Goal: Information Seeking & Learning: Understand process/instructions

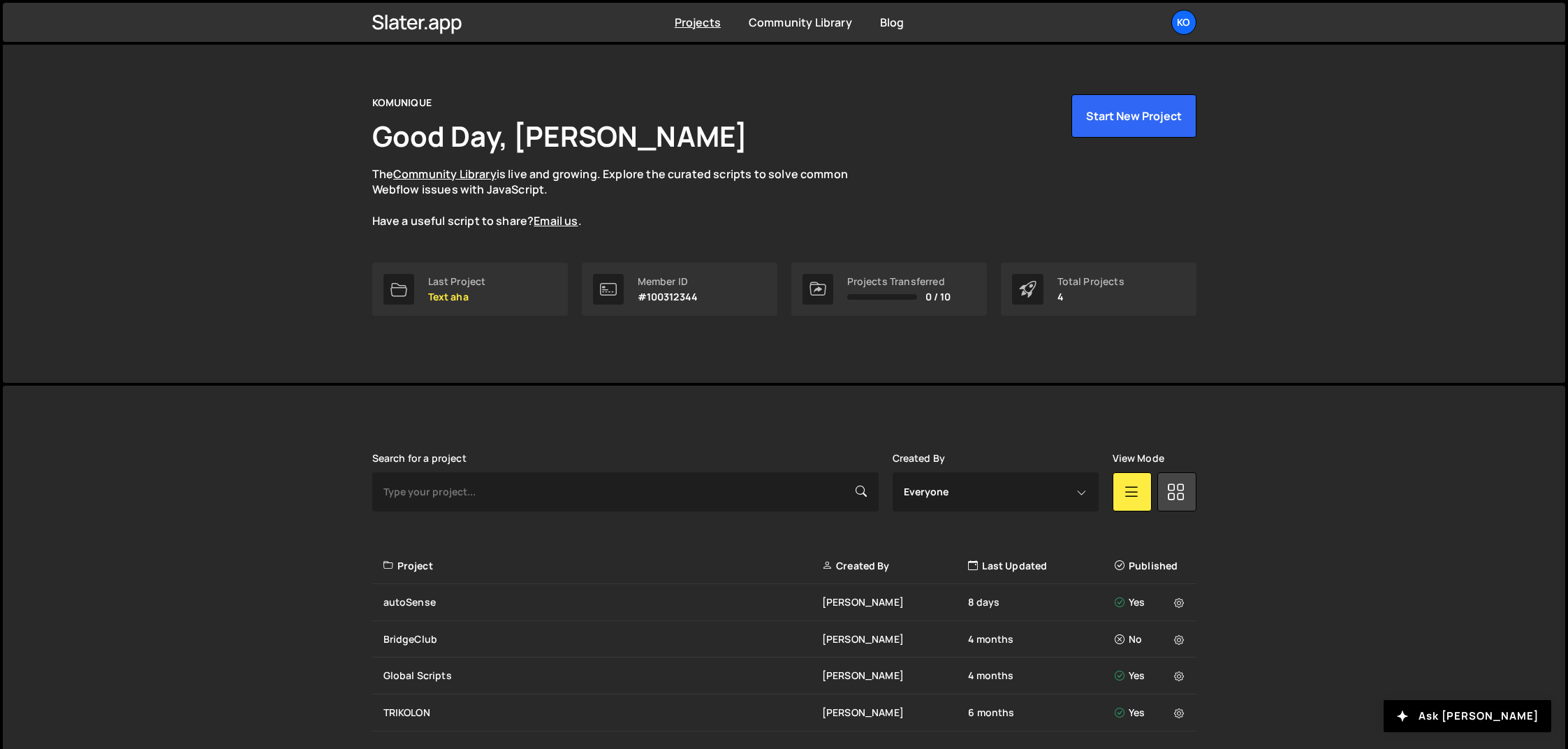
scroll to position [70, 0]
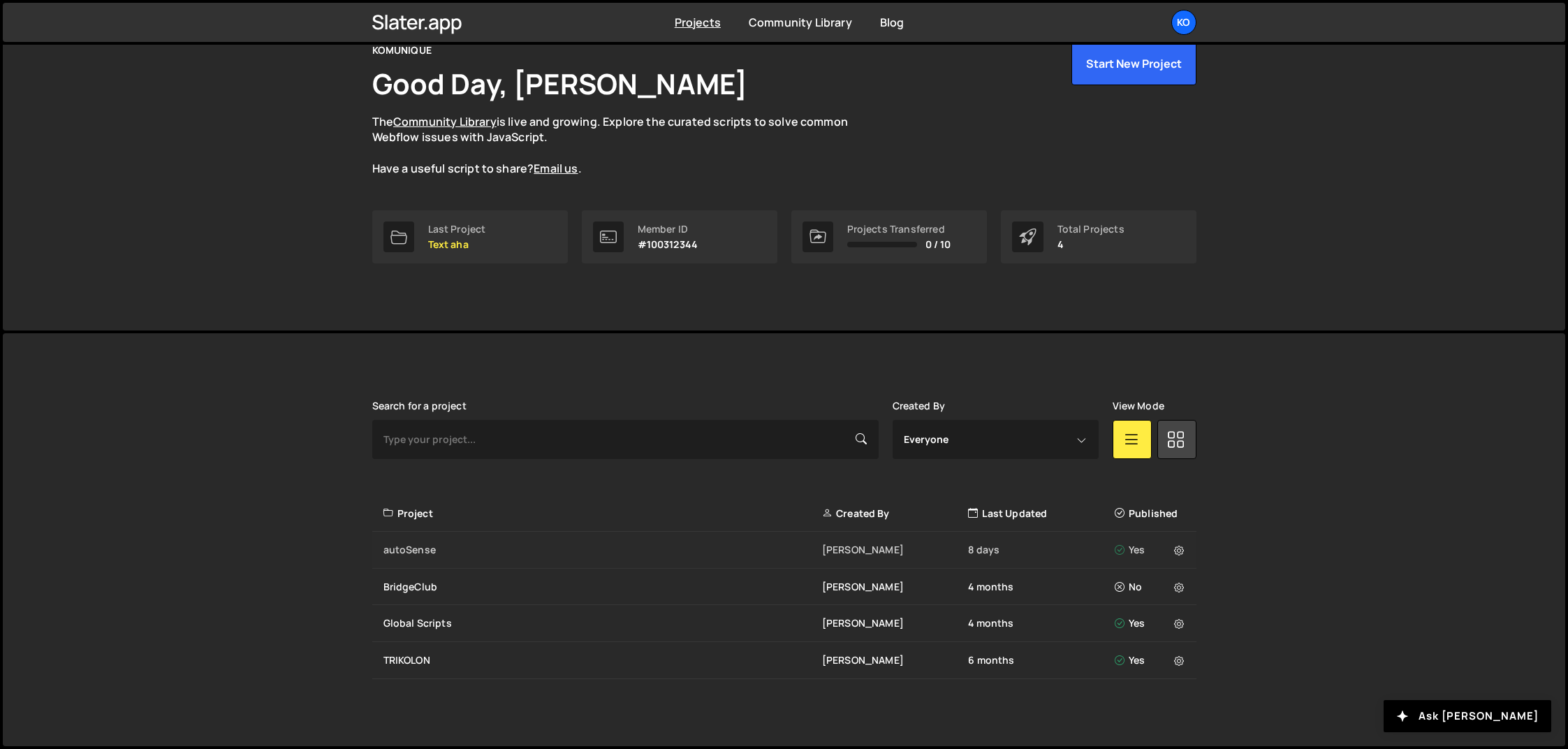
click at [404, 551] on div "autoSense" at bounding box center [603, 549] width 439 height 14
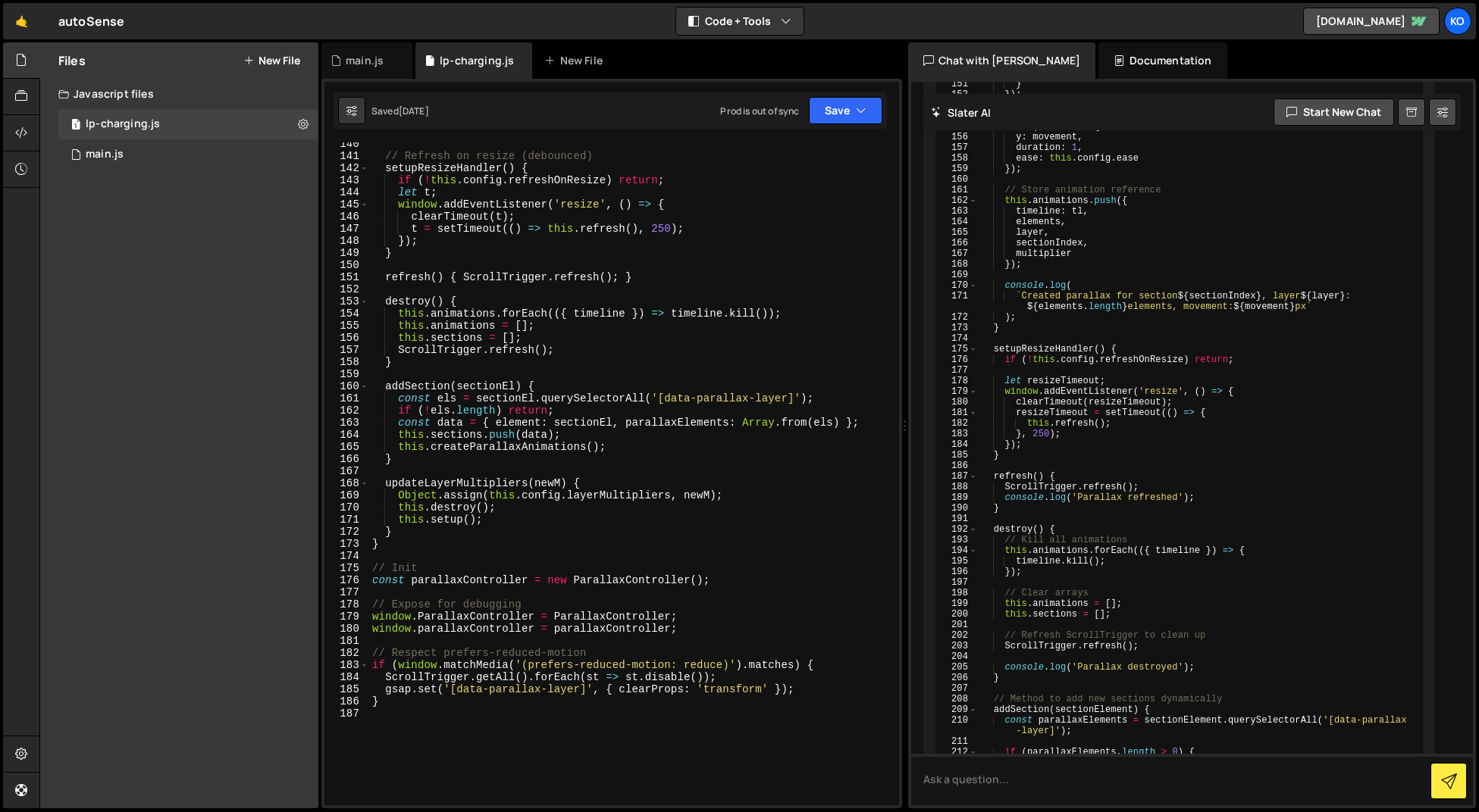
scroll to position [6873, 0]
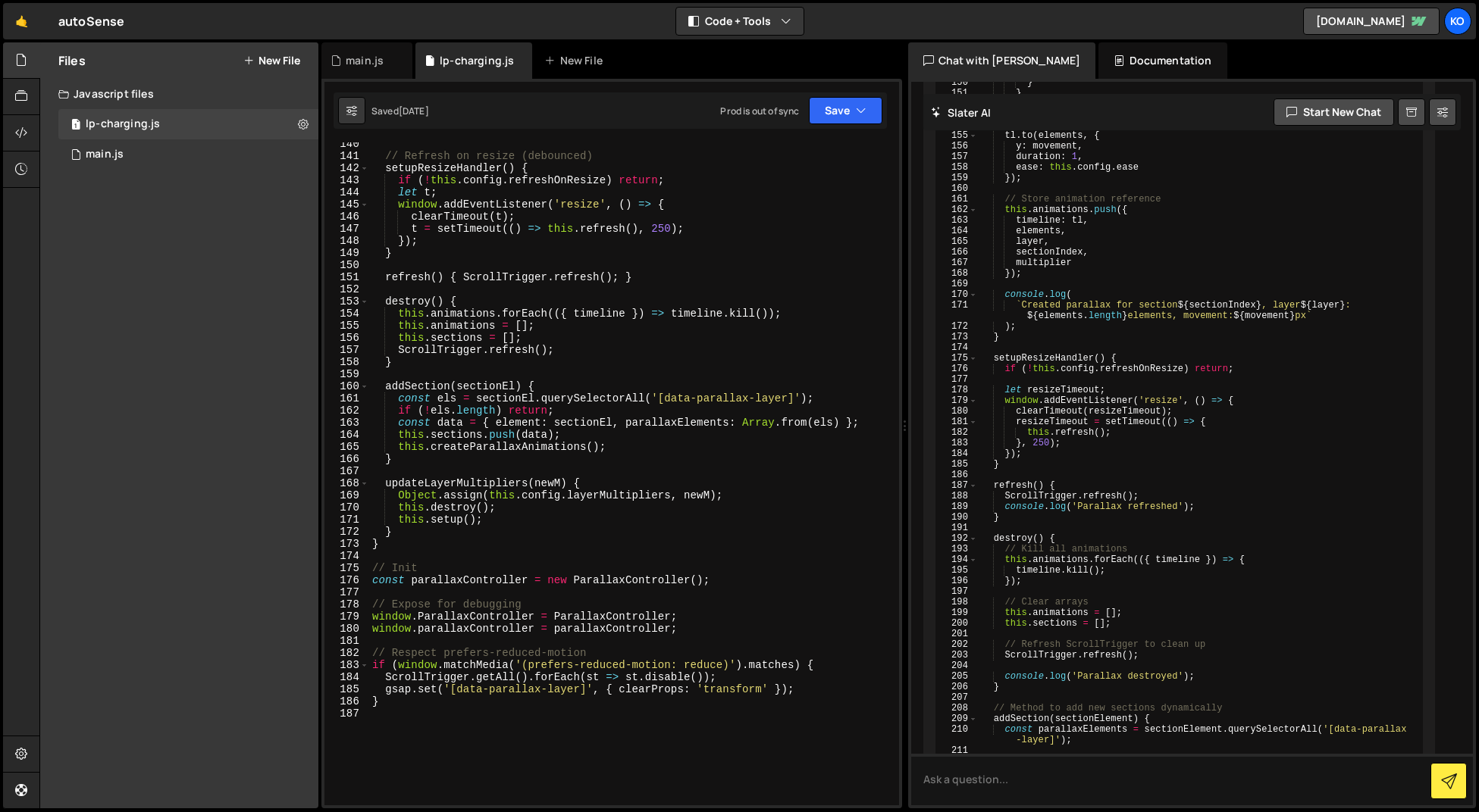
click at [1109, 61] on div "Documentation" at bounding box center [1162, 61] width 128 height 37
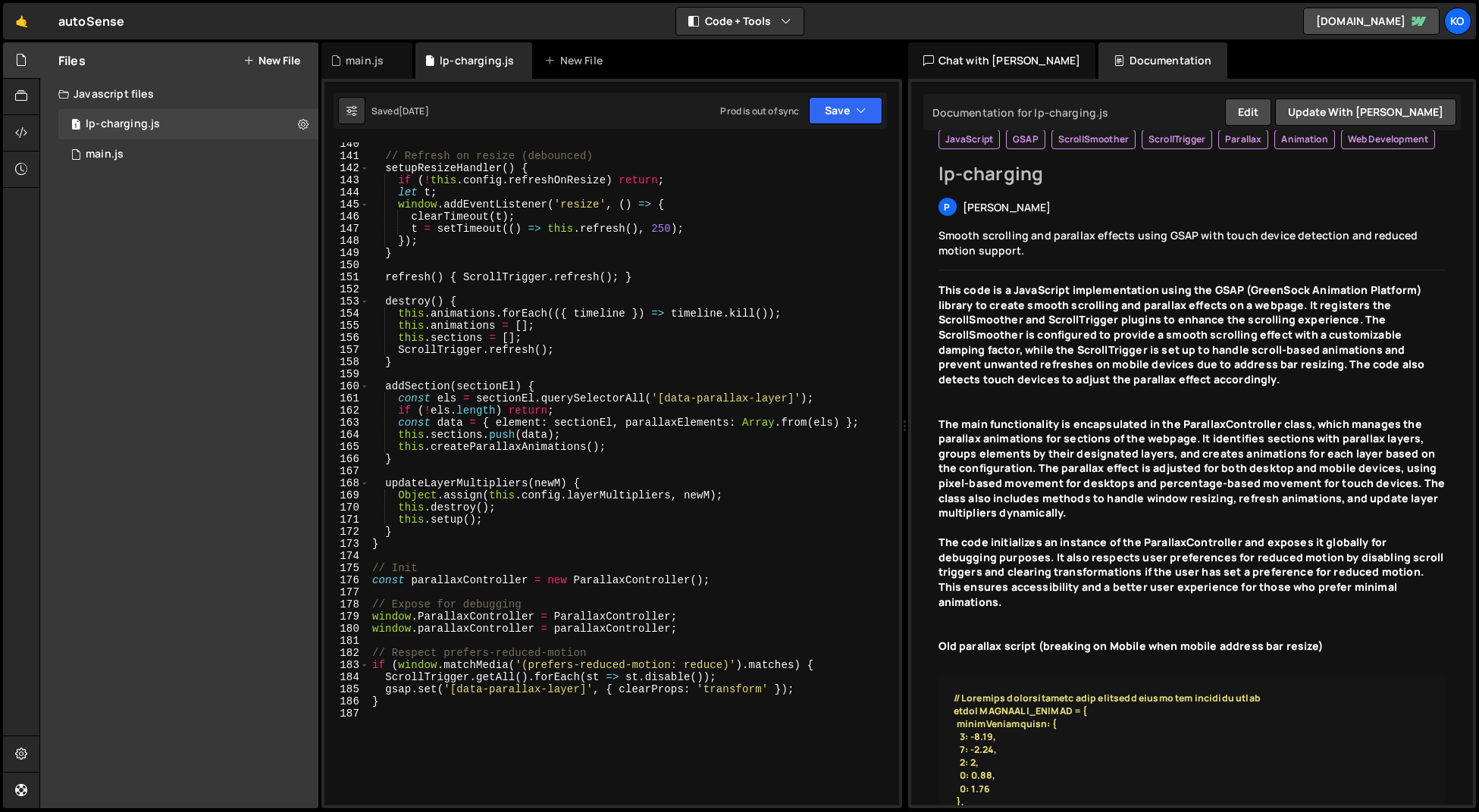
scroll to position [0, 0]
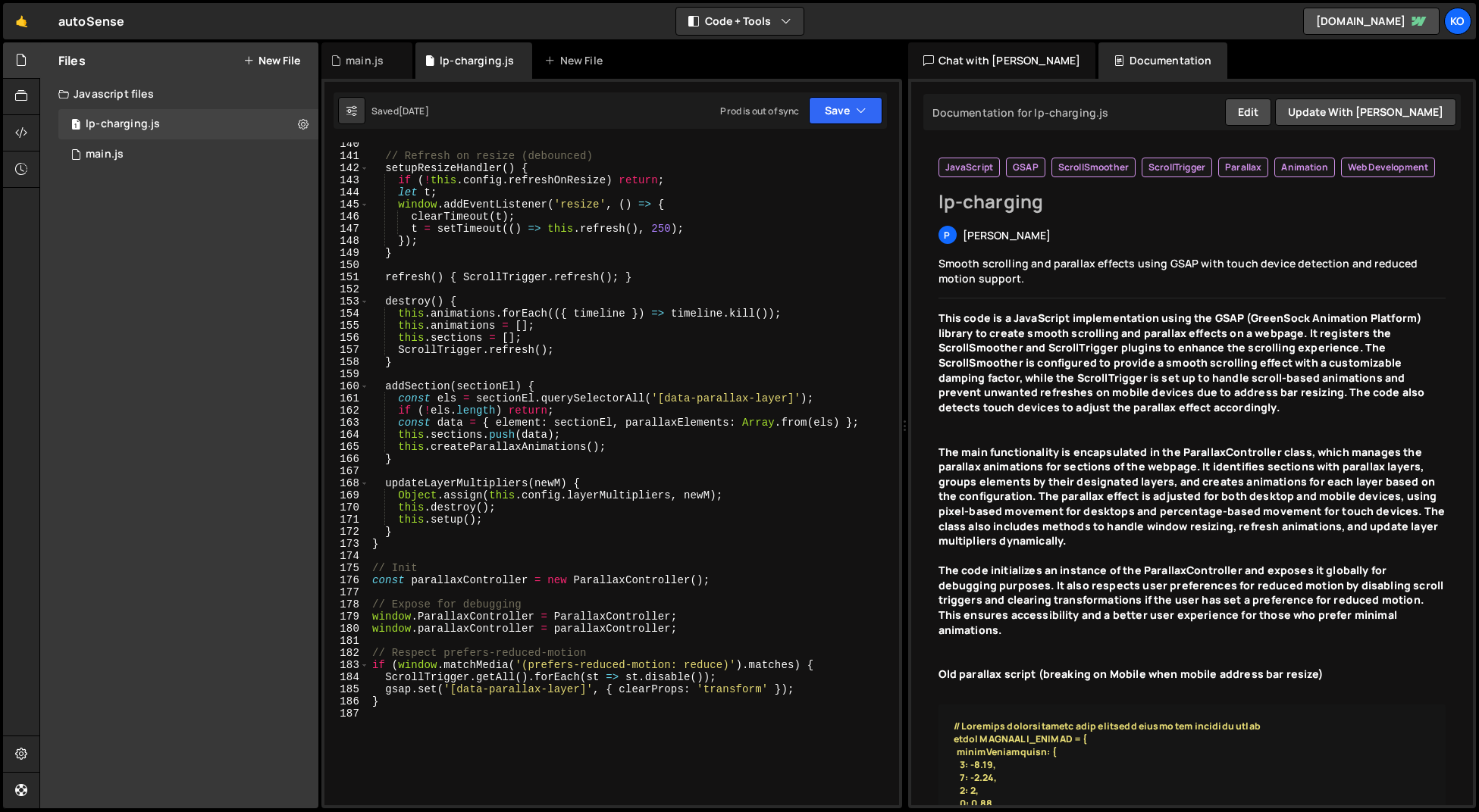
click at [437, 724] on div "// Refresh on resize (debounced) setupResizeHandler ( ) { if ( ! this . config …" at bounding box center [631, 481] width 524 height 687
paste textarea "});"
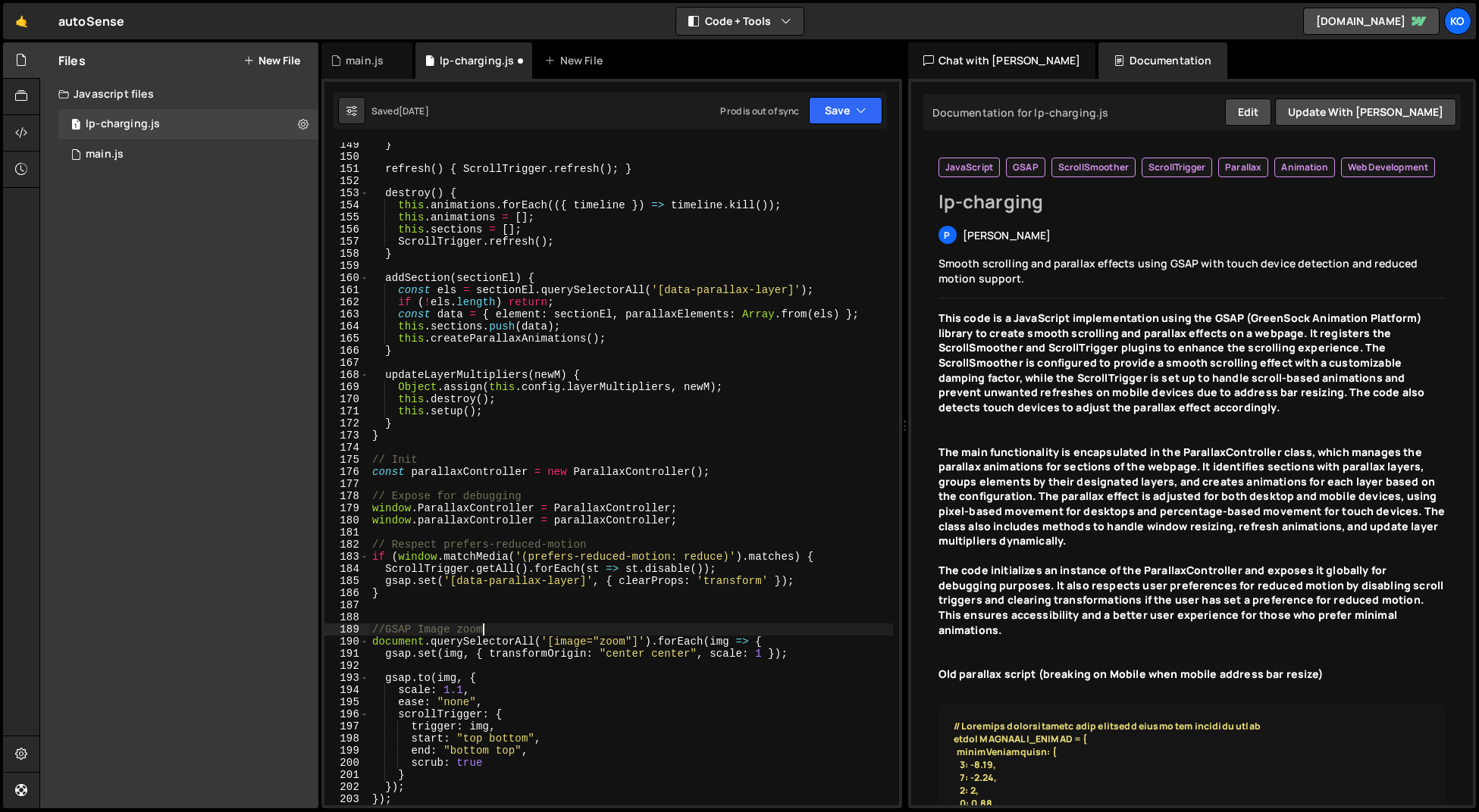
click at [490, 629] on div "} refresh ( ) { ScrollTrigger . refresh ( ) ; } destroy ( ) { this . animations…" at bounding box center [631, 482] width 524 height 687
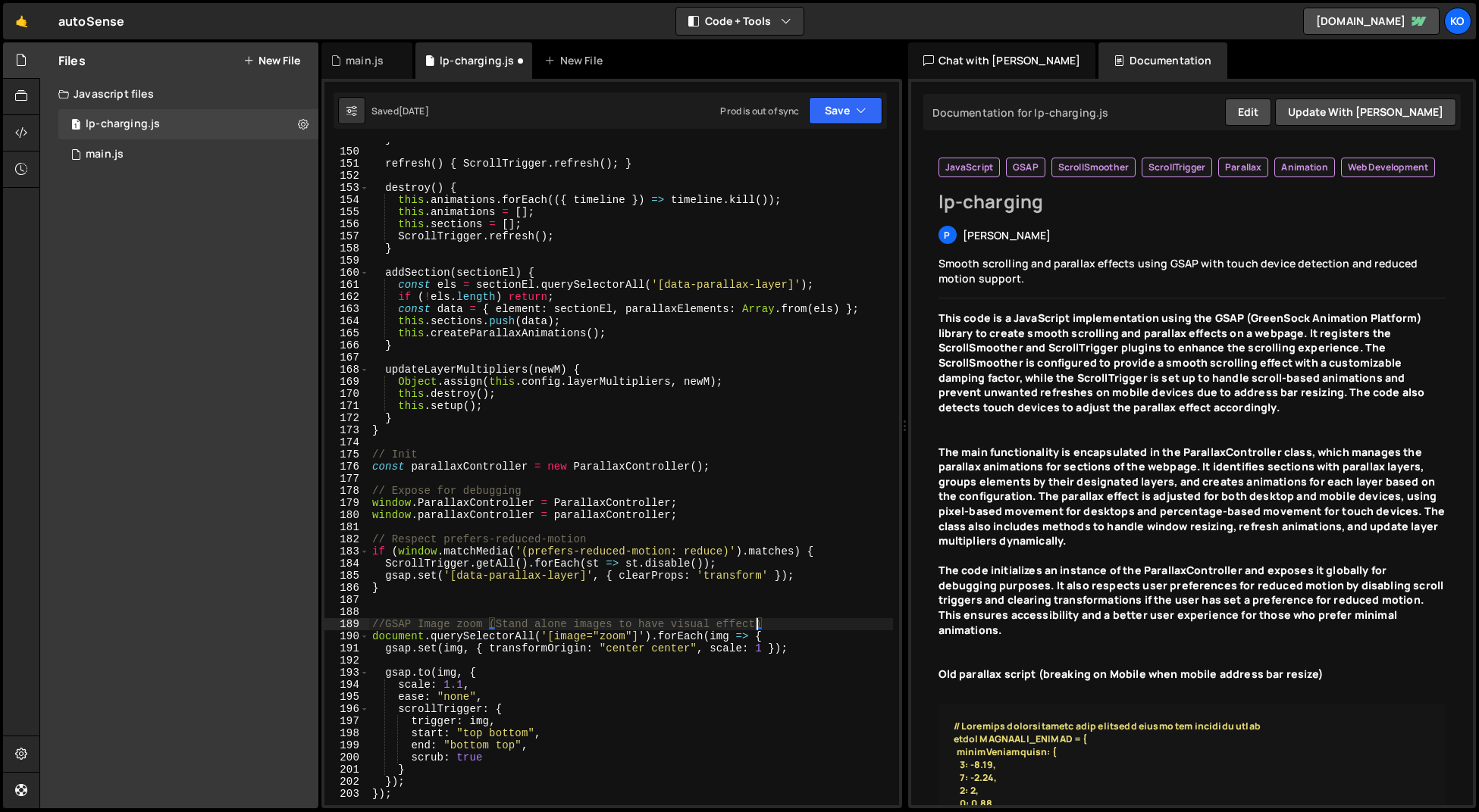
scroll to position [1839, 0]
click at [804, 623] on div "} refresh ( ) { ScrollTrigger . refresh ( ) ; } destroy ( ) { this . animations…" at bounding box center [631, 476] width 524 height 687
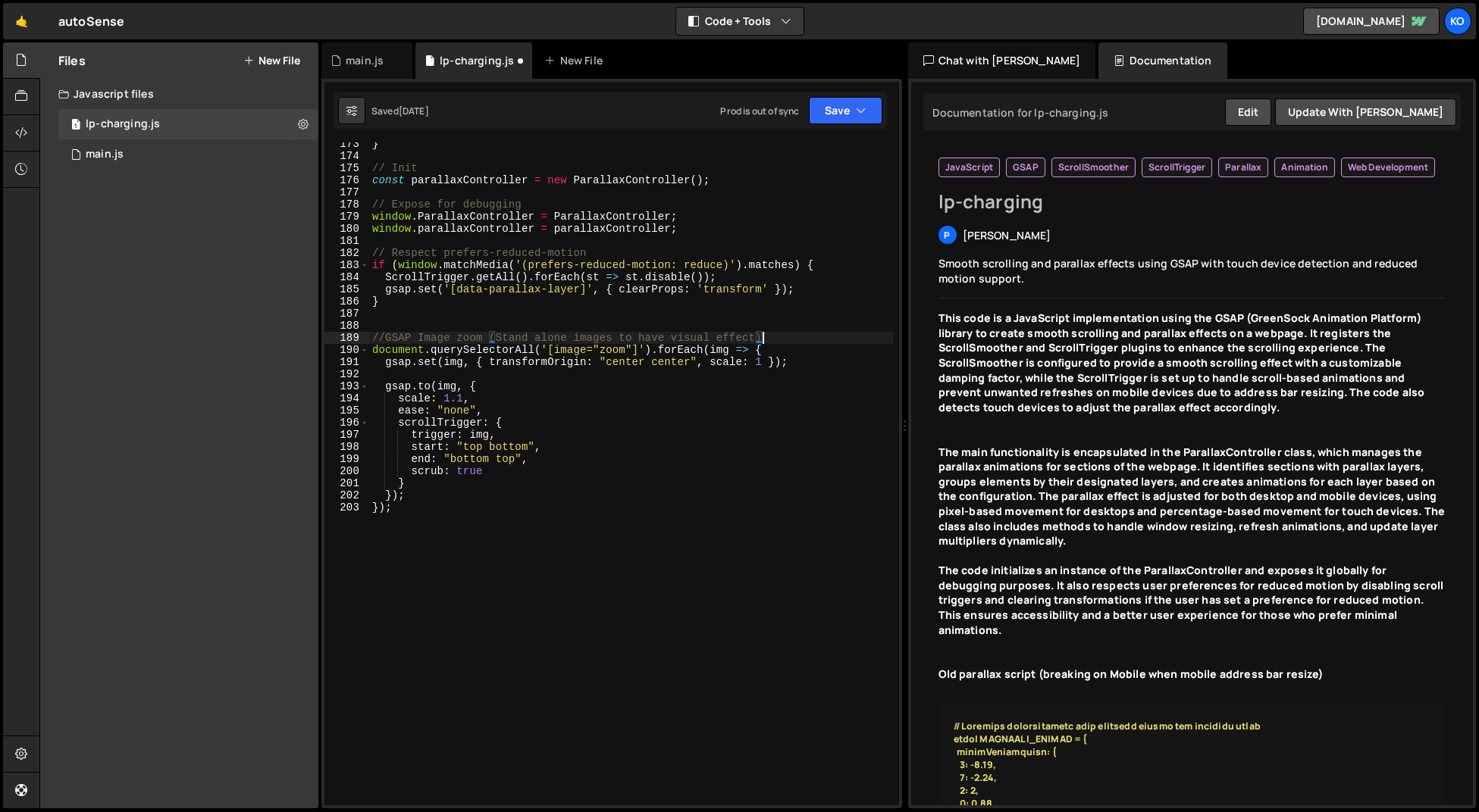
scroll to position [1936, 0]
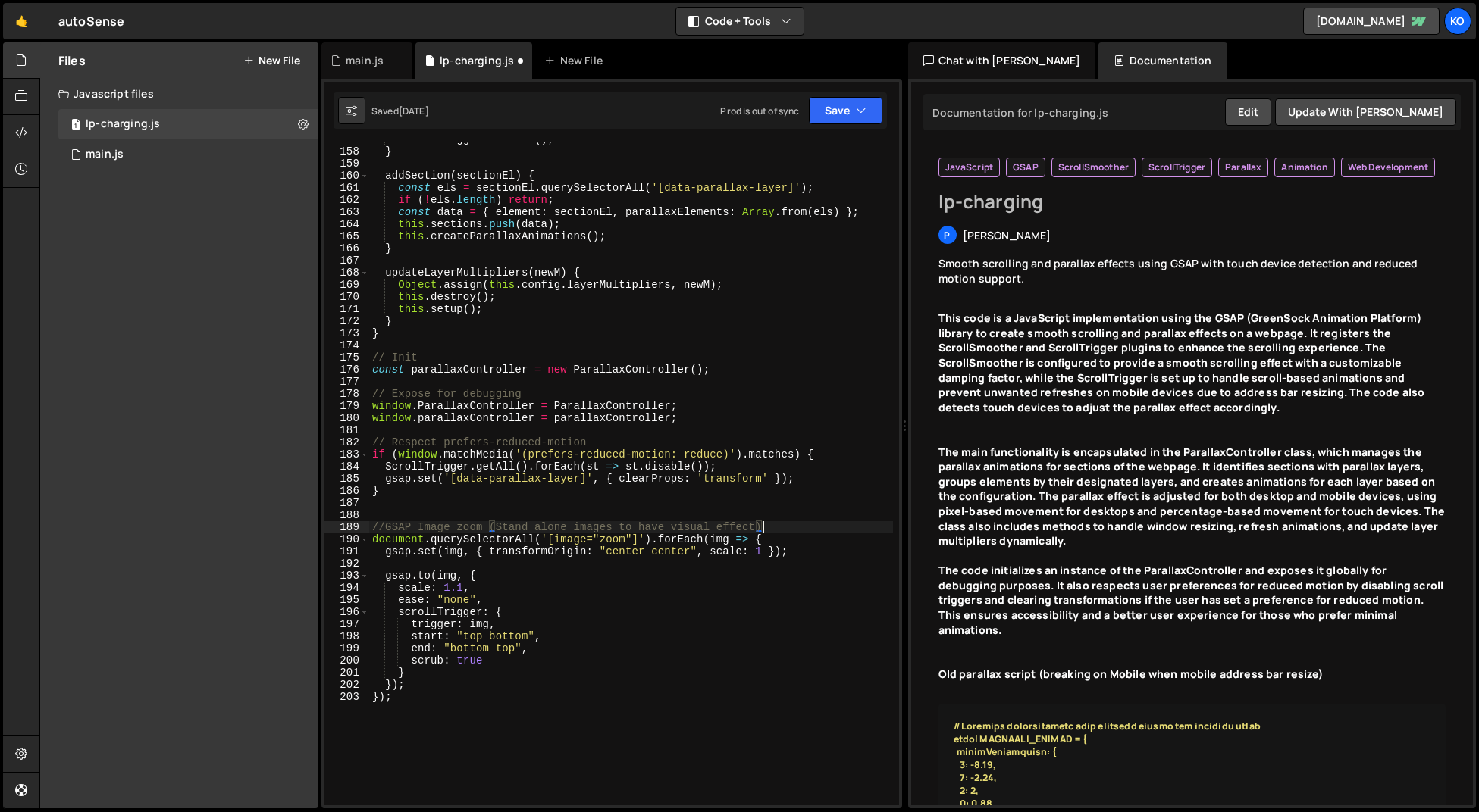
type textarea "//GSAP Image zoom (Stand alone images to have visual effect)"
click at [861, 103] on icon "button" at bounding box center [860, 110] width 10 height 15
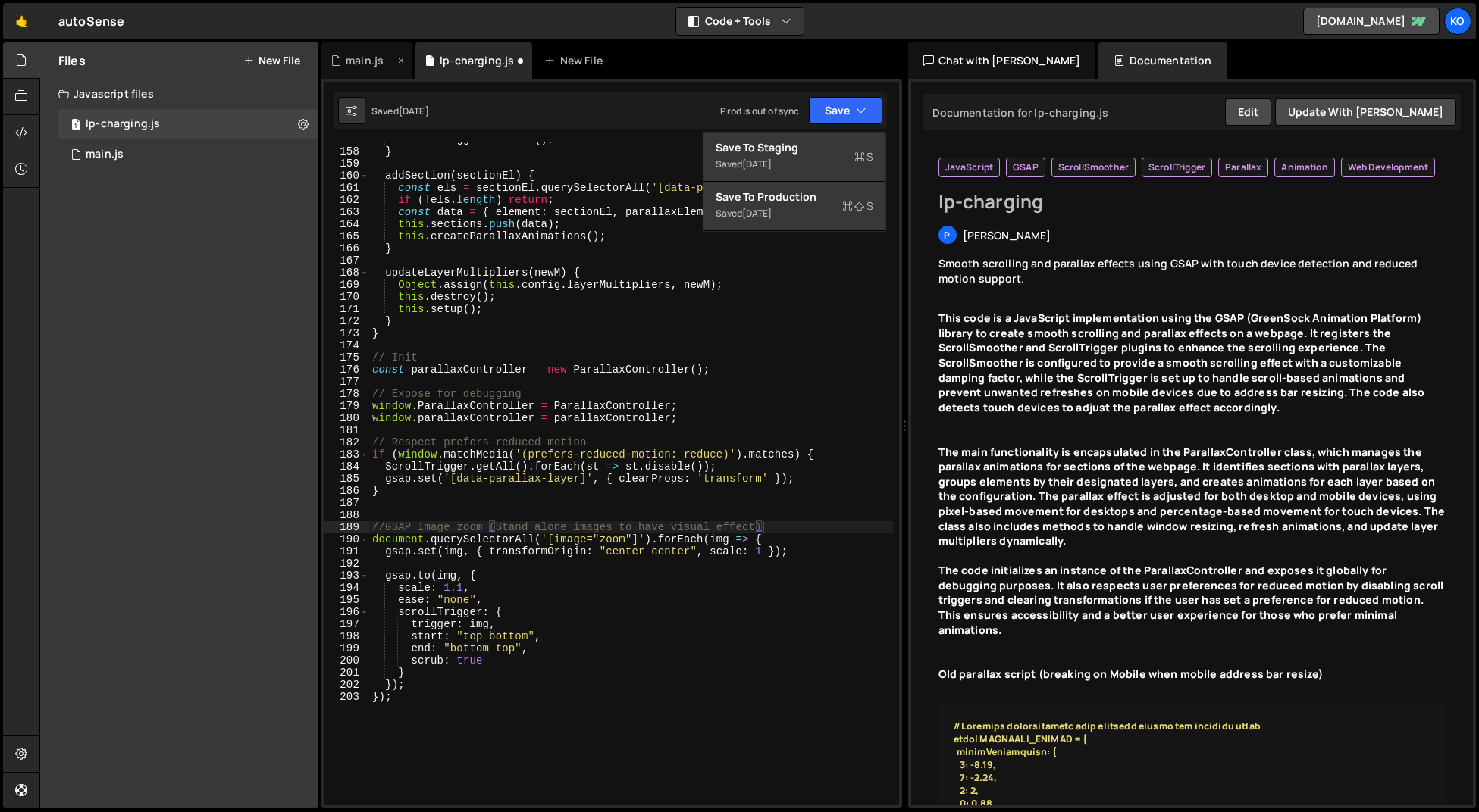
click at [358, 61] on div "main.js" at bounding box center [365, 61] width 38 height 15
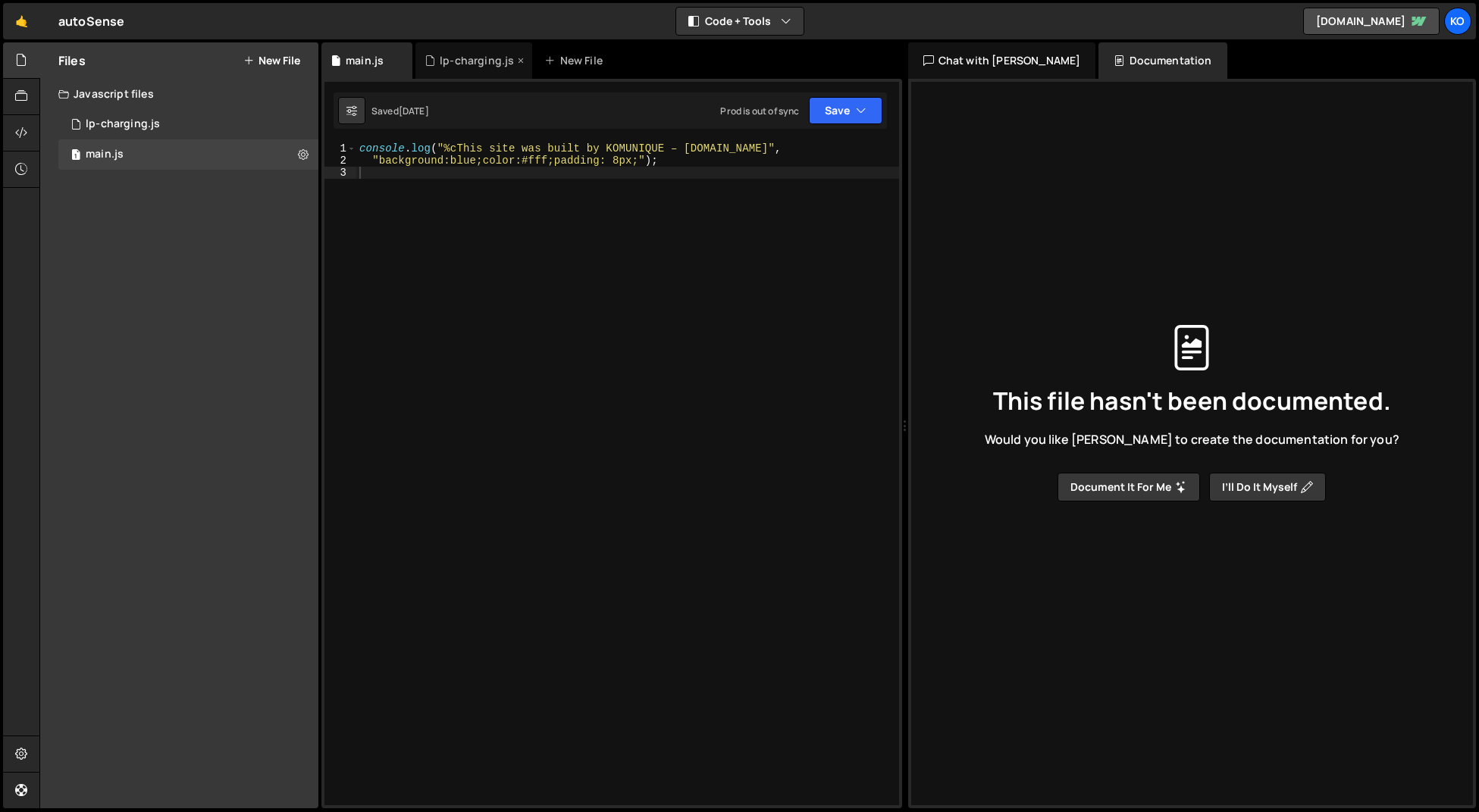
click at [460, 61] on div "lp-charging.js" at bounding box center [476, 61] width 74 height 15
